Goal: Transaction & Acquisition: Obtain resource

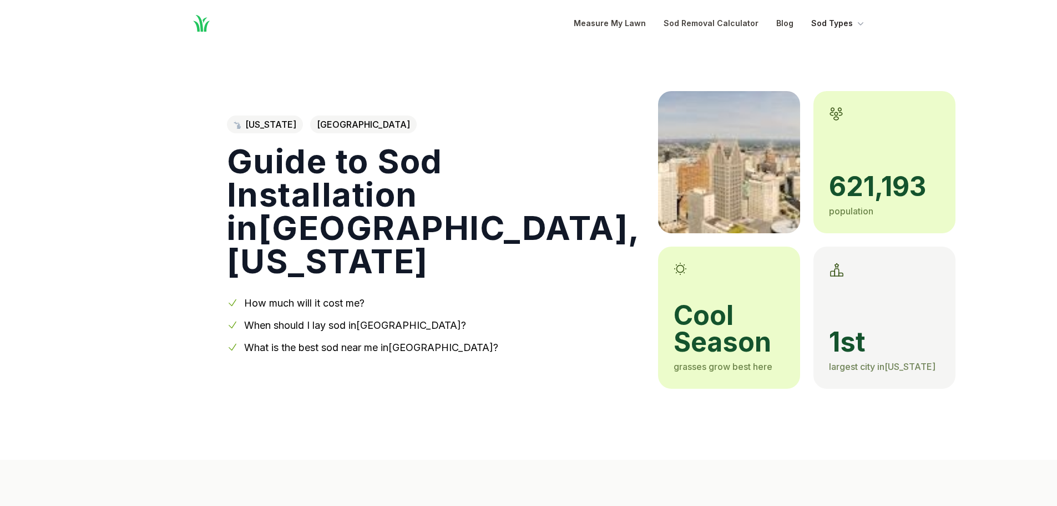
click at [839, 22] on button "Sod Types" at bounding box center [838, 23] width 55 height 13
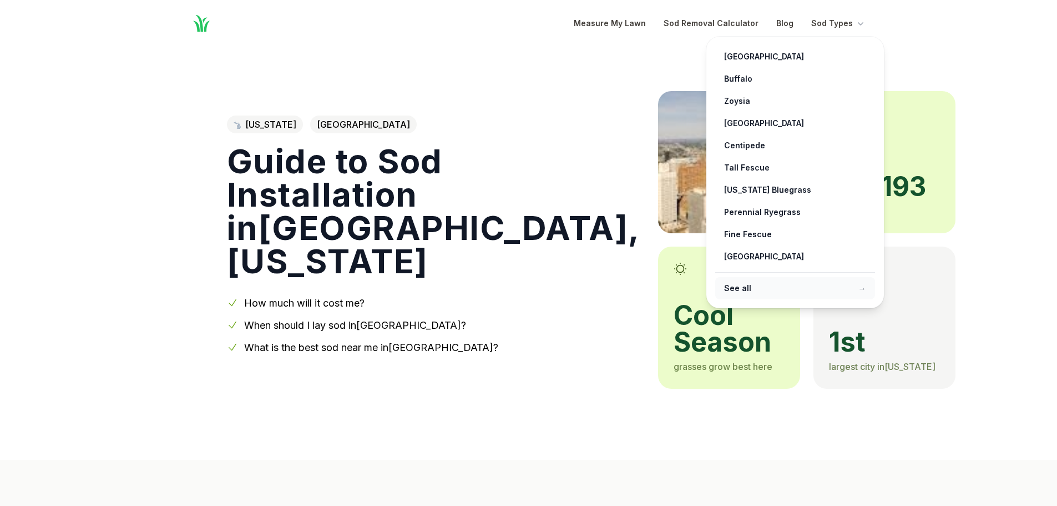
click at [754, 290] on link "See all →" at bounding box center [795, 288] width 160 height 22
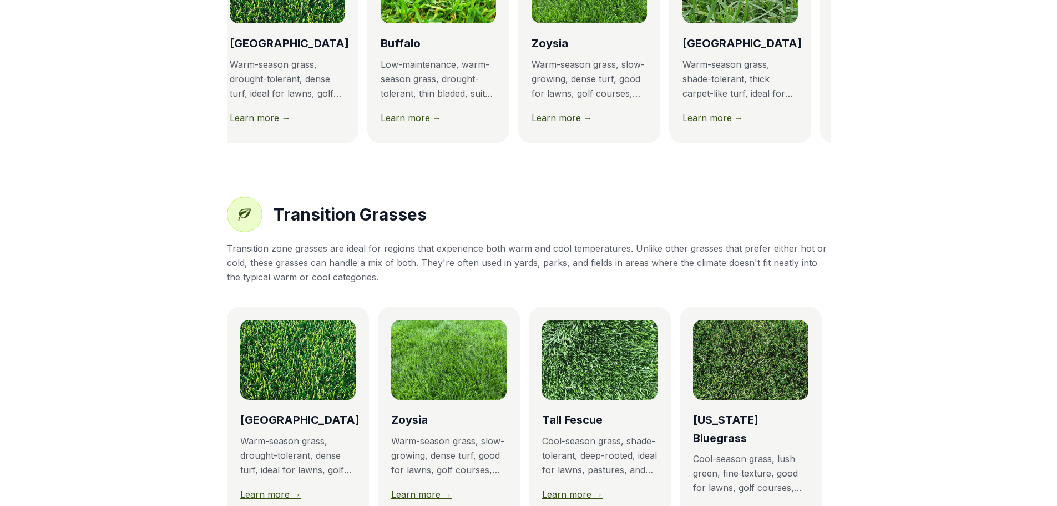
scroll to position [388, 0]
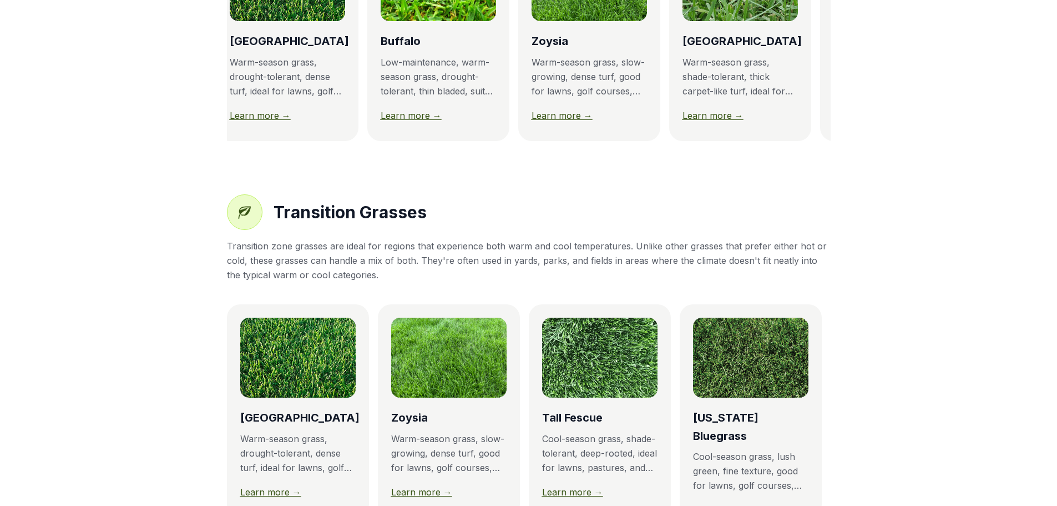
click at [755, 371] on img at bounding box center [750, 357] width 115 height 80
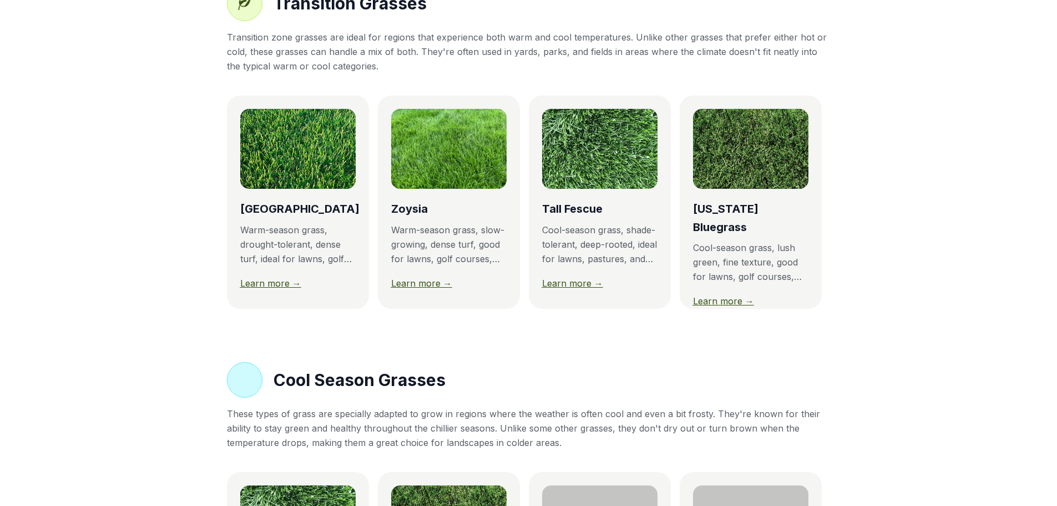
scroll to position [610, 0]
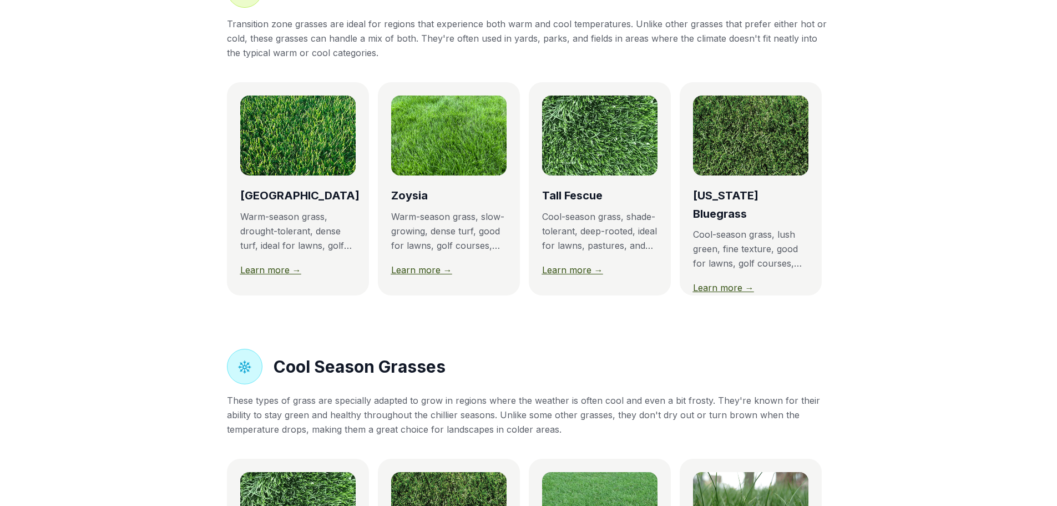
click at [744, 282] on link "Learn more →" at bounding box center [723, 287] width 61 height 11
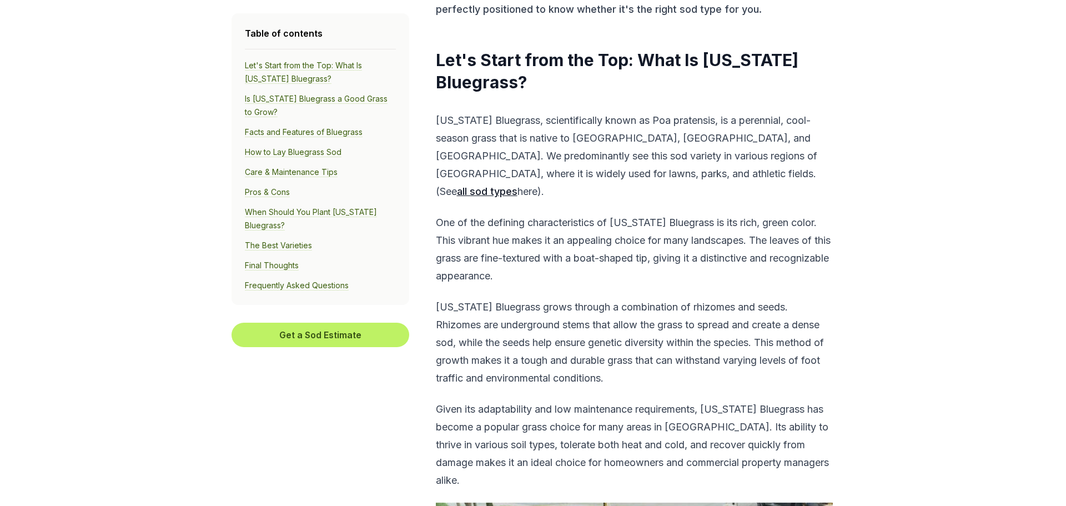
scroll to position [444, 0]
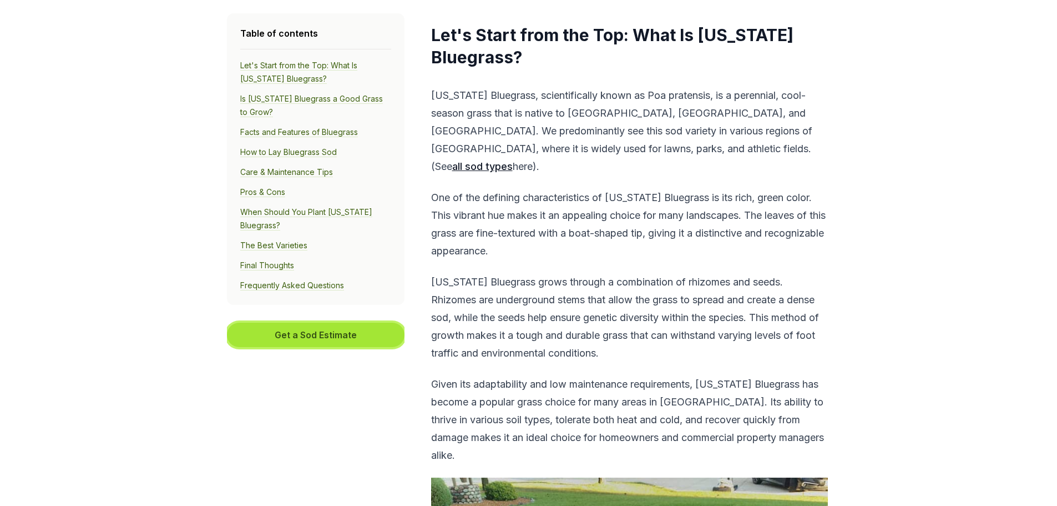
click at [347, 339] on button "Get a Sod Estimate" at bounding box center [316, 334] width 178 height 24
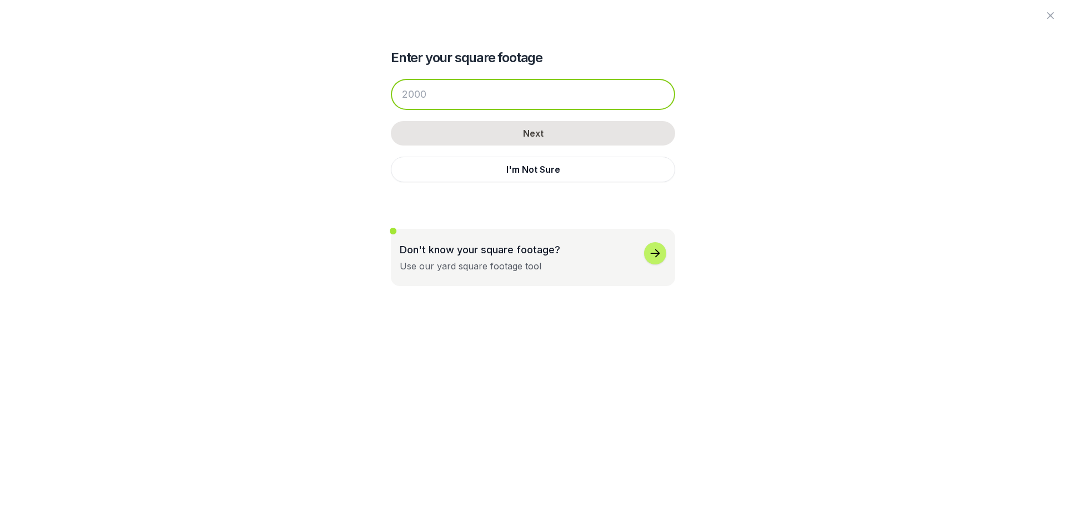
click at [457, 92] on input "number" at bounding box center [533, 94] width 284 height 31
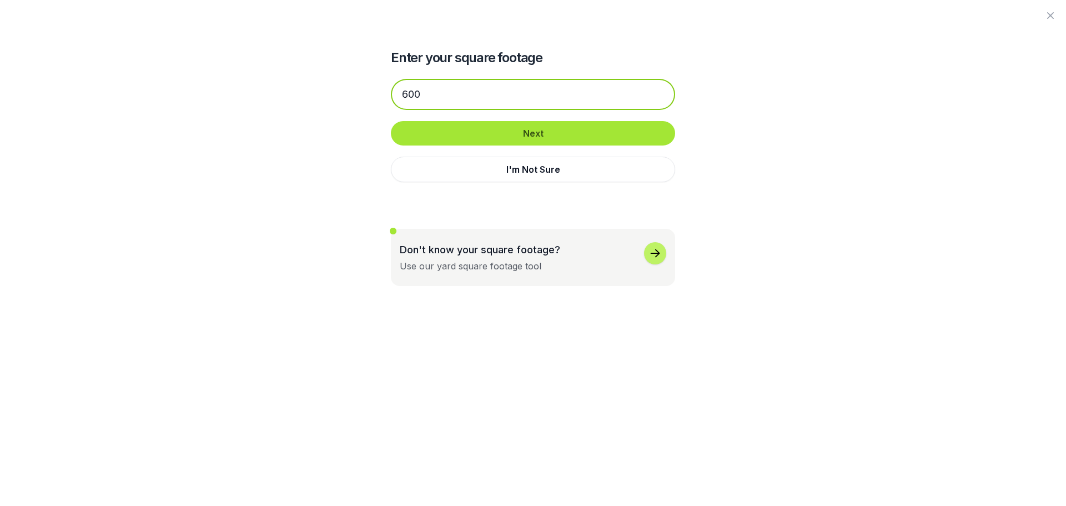
type input "600"
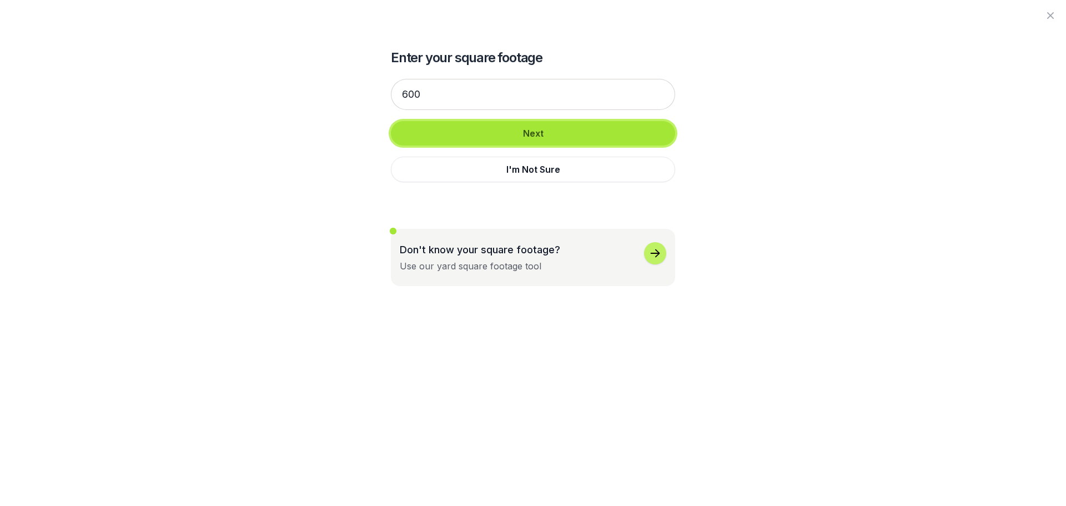
click at [534, 135] on button "Next" at bounding box center [533, 133] width 284 height 24
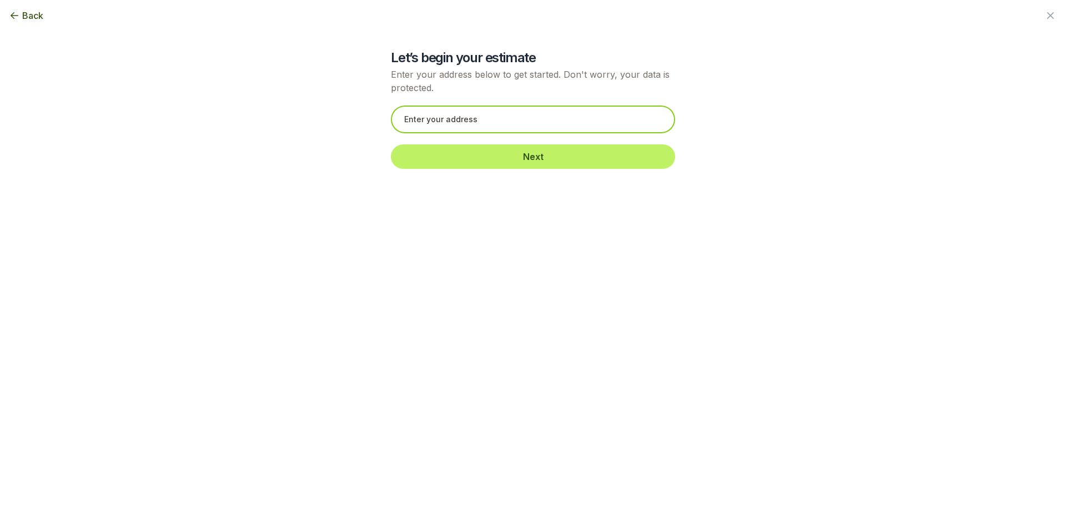
click at [481, 121] on input "text" at bounding box center [533, 119] width 284 height 28
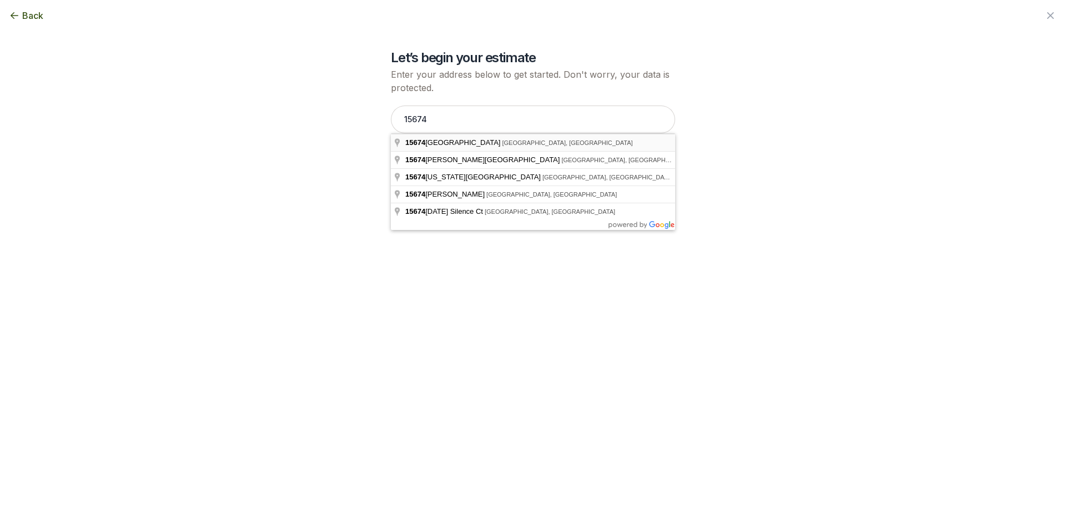
type input "[STREET_ADDRESS]"
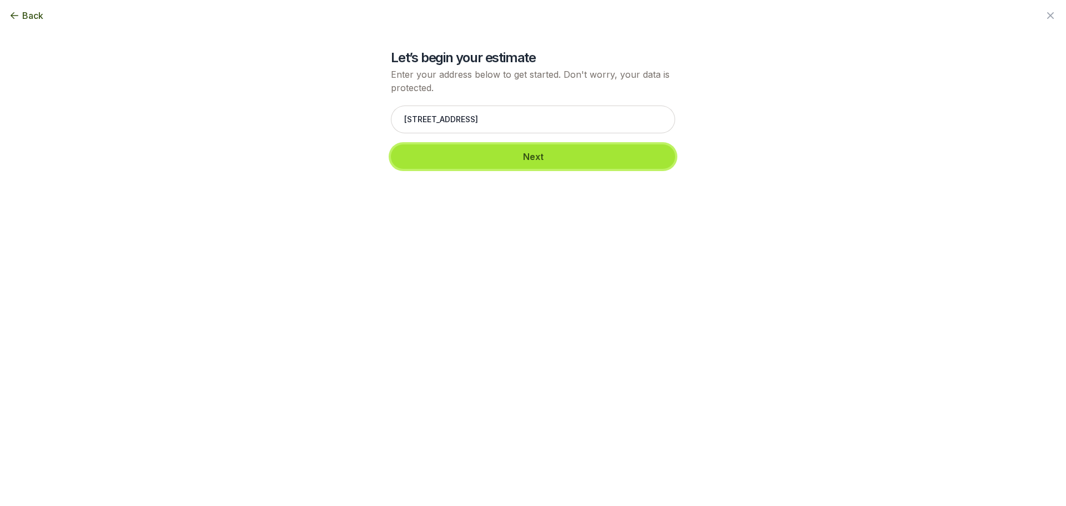
click at [551, 160] on button "Next" at bounding box center [533, 156] width 284 height 24
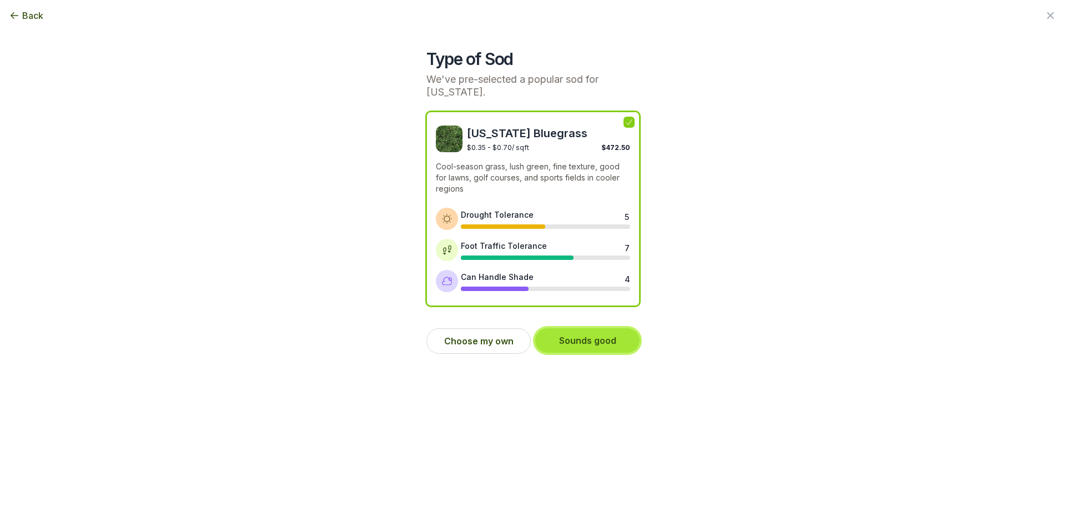
click at [608, 342] on button "Sounds good" at bounding box center [587, 340] width 104 height 24
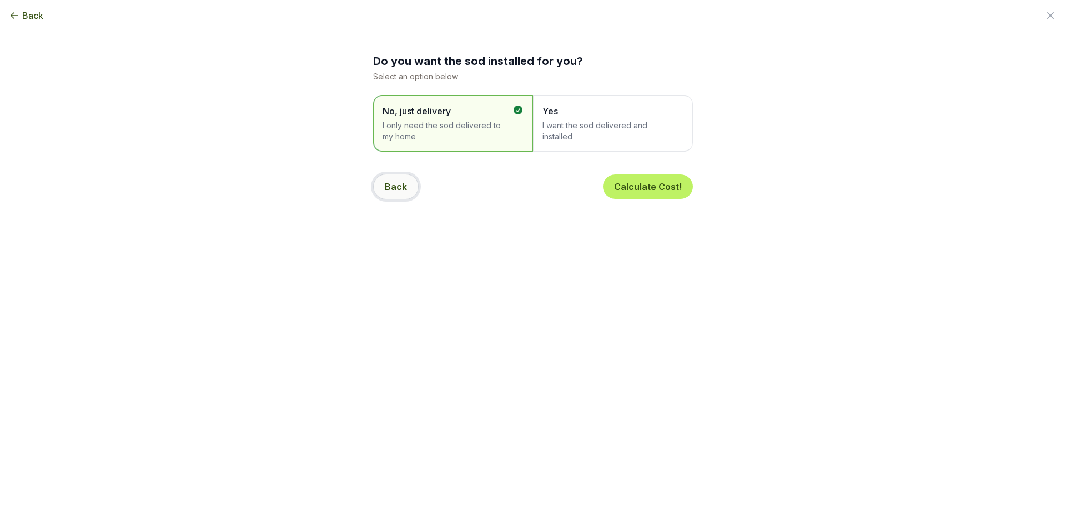
click at [400, 184] on button "Back" at bounding box center [396, 187] width 46 height 26
